Goal: Book appointment/travel/reservation

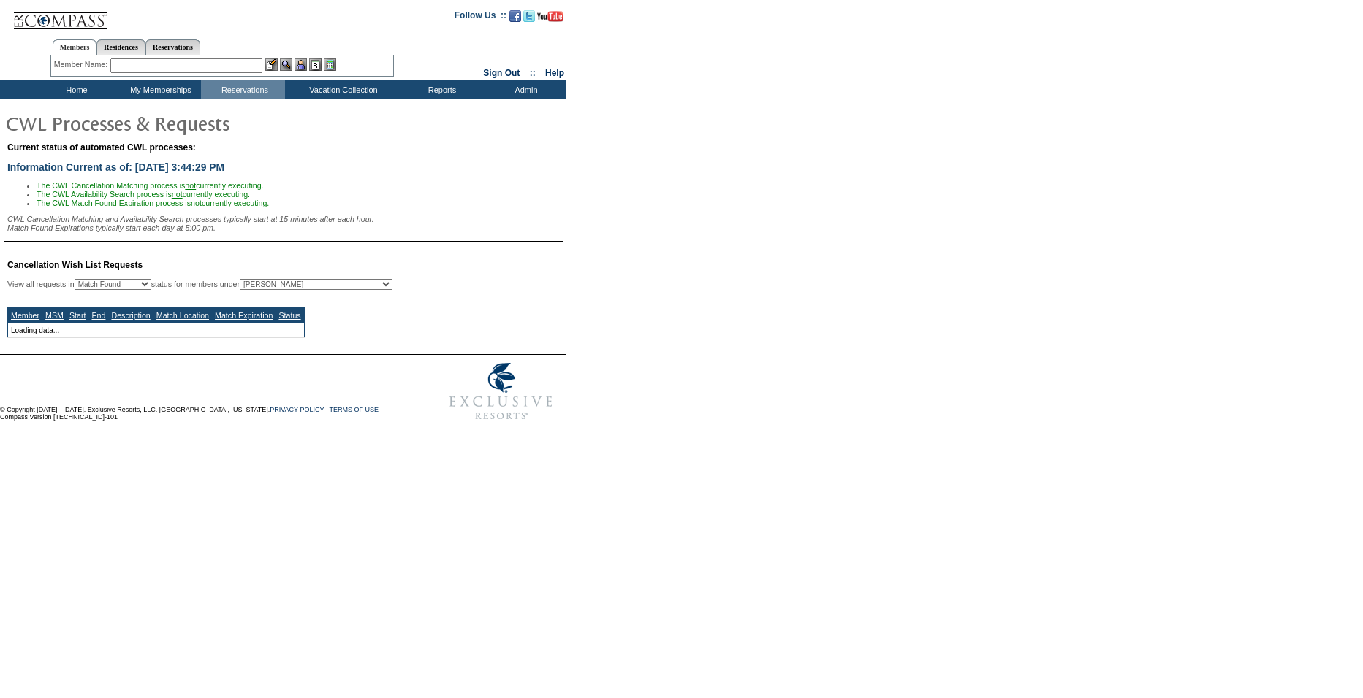
select select "50"
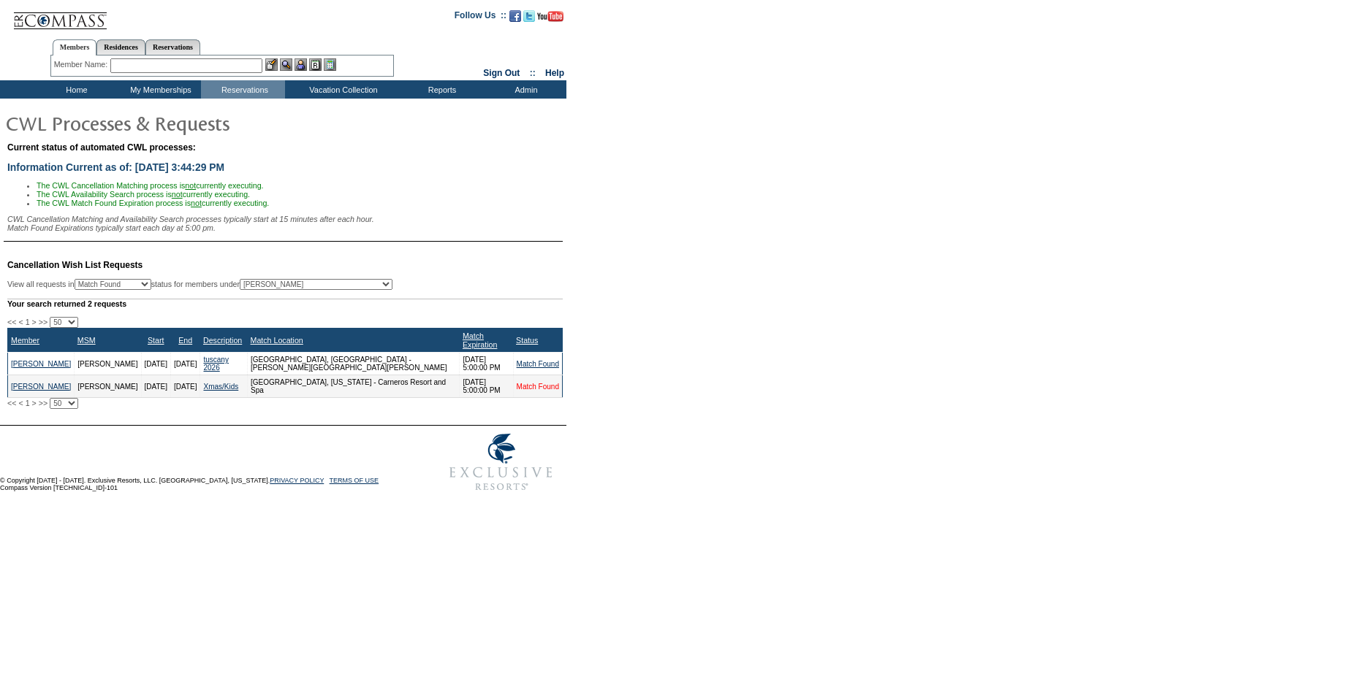
click at [520, 391] on link "Match Found" at bounding box center [538, 387] width 42 height 8
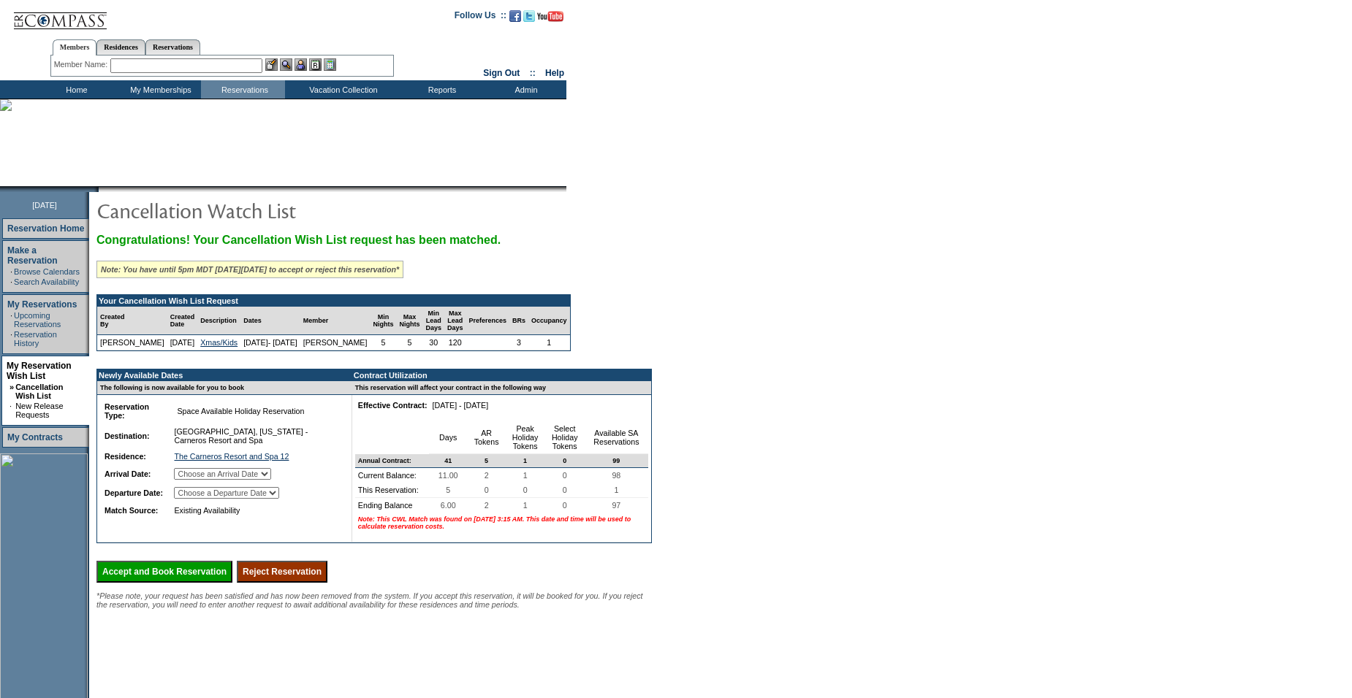
click at [228, 480] on select "Choose an Arrival Date [DATE] [DATE] [DATE] [DATE] [DATE]" at bounding box center [222, 474] width 97 height 12
select select "[DATE]"
click at [192, 480] on select "Choose an Arrival Date [DATE] [DATE] [DATE] [DATE] [DATE]" at bounding box center [222, 474] width 97 height 12
click at [246, 499] on select "Choose a Departure Date [DATE] [DATE] [DATE] [DATE] [DATE]" at bounding box center [226, 493] width 105 height 12
select select "[DATE]"
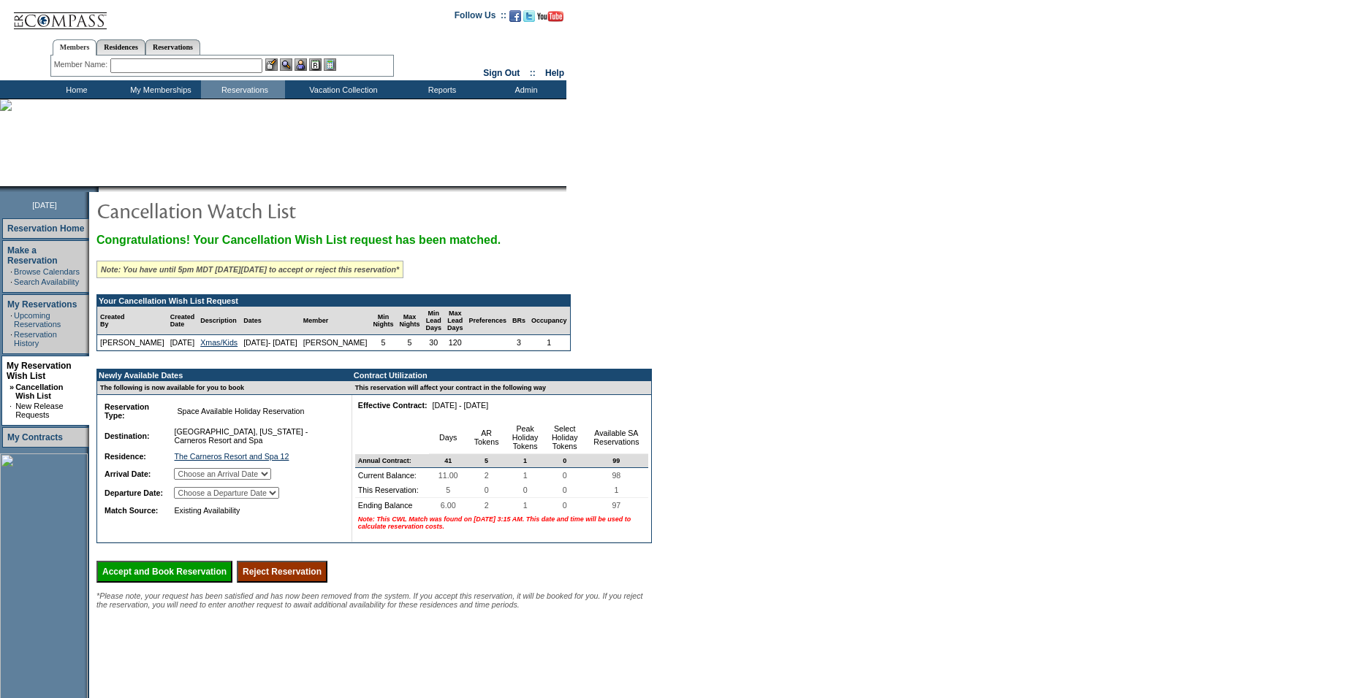
click at [193, 499] on select "Choose a Departure Date [DATE] [DATE] [DATE] [DATE] [DATE]" at bounding box center [226, 493] width 105 height 12
click at [200, 583] on input "Accept and Book Reservation" at bounding box center [164, 572] width 136 height 22
